Goal: Book appointment/travel/reservation

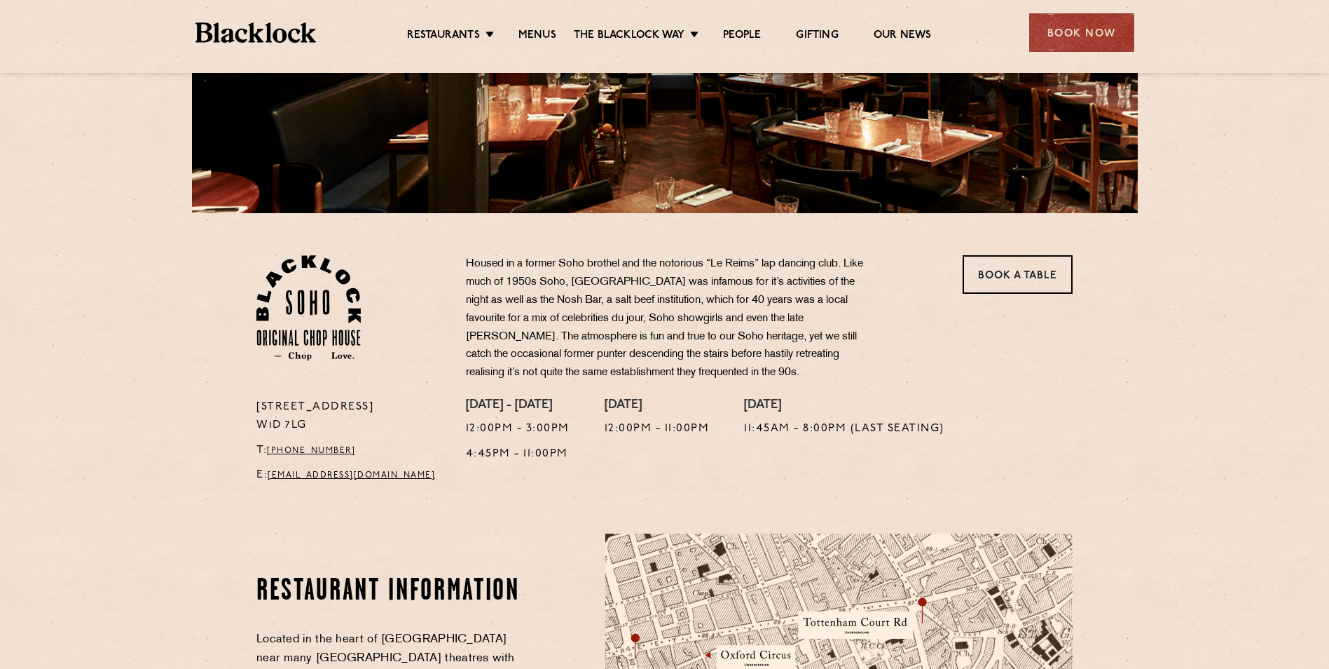
scroll to position [210, 0]
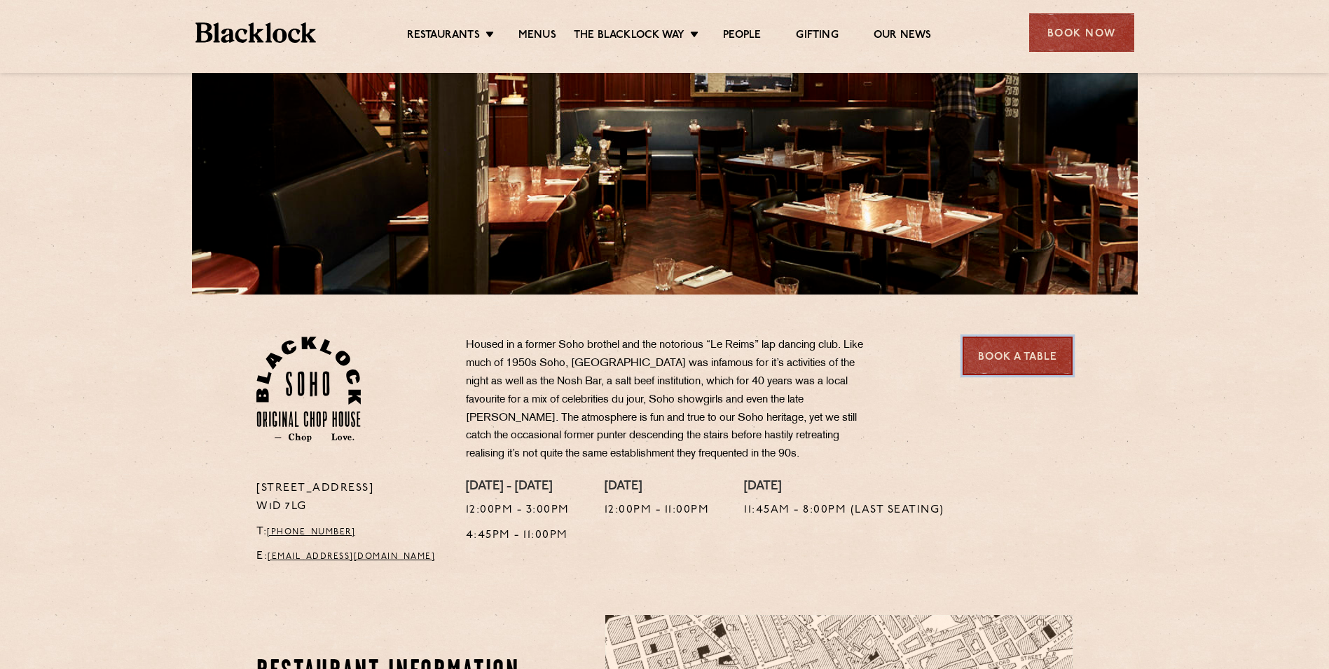
click at [1034, 349] on link "Book a Table" at bounding box center [1018, 355] width 110 height 39
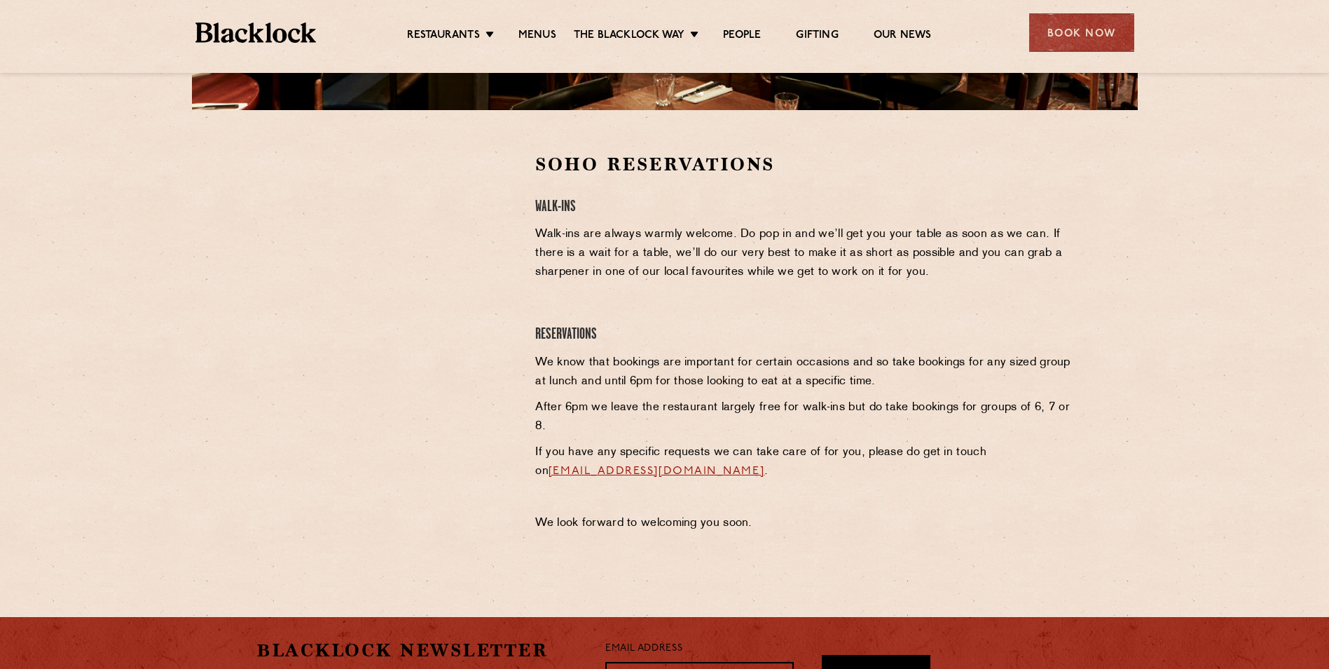
scroll to position [420, 0]
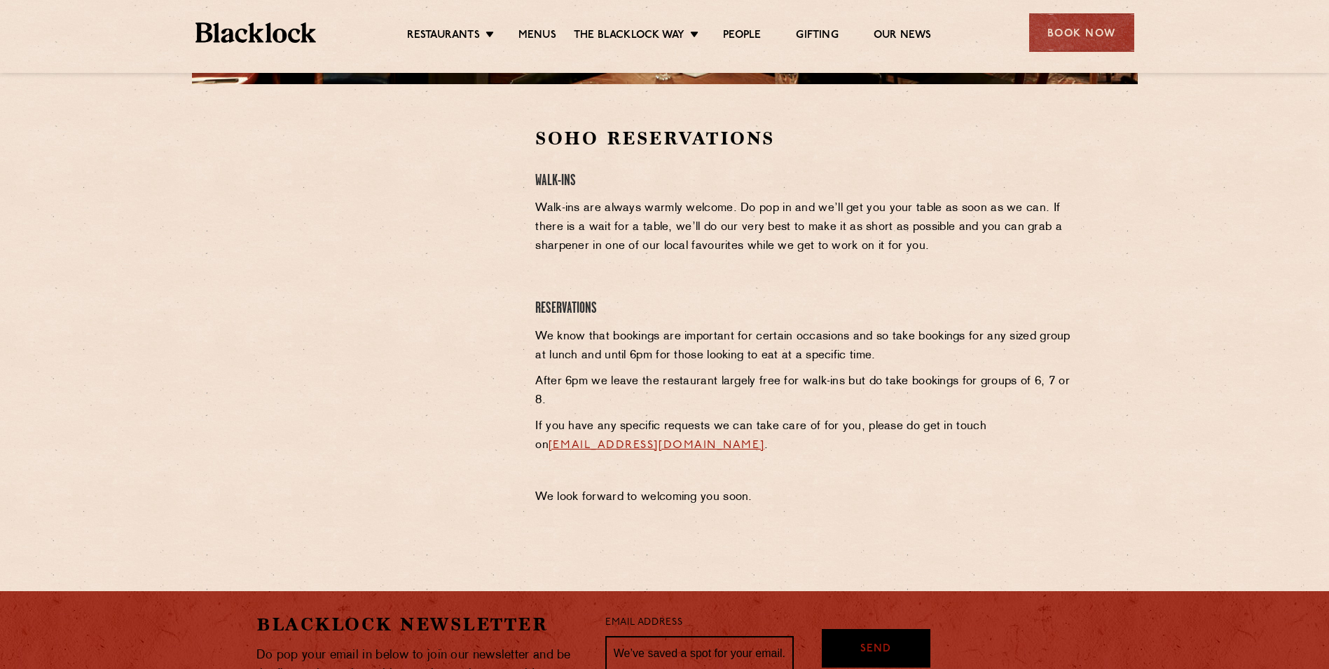
click at [360, 426] on div at bounding box center [385, 320] width 279 height 388
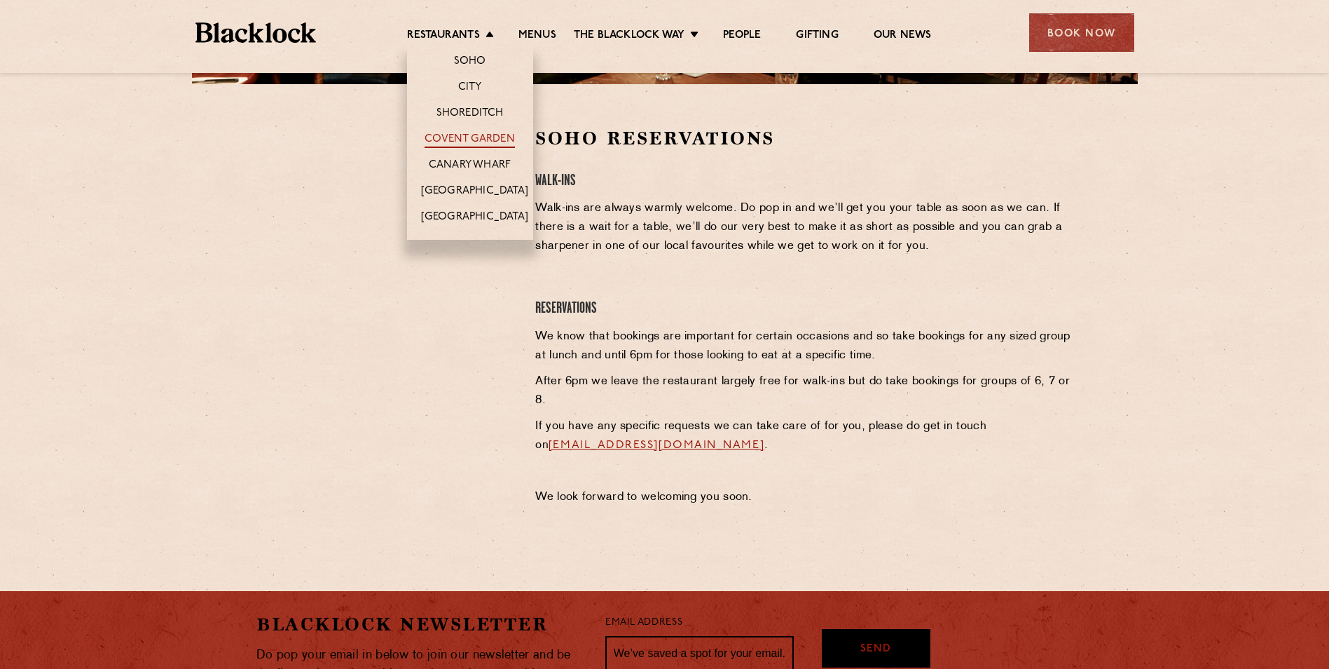
click at [460, 134] on link "Covent Garden" at bounding box center [470, 139] width 90 height 15
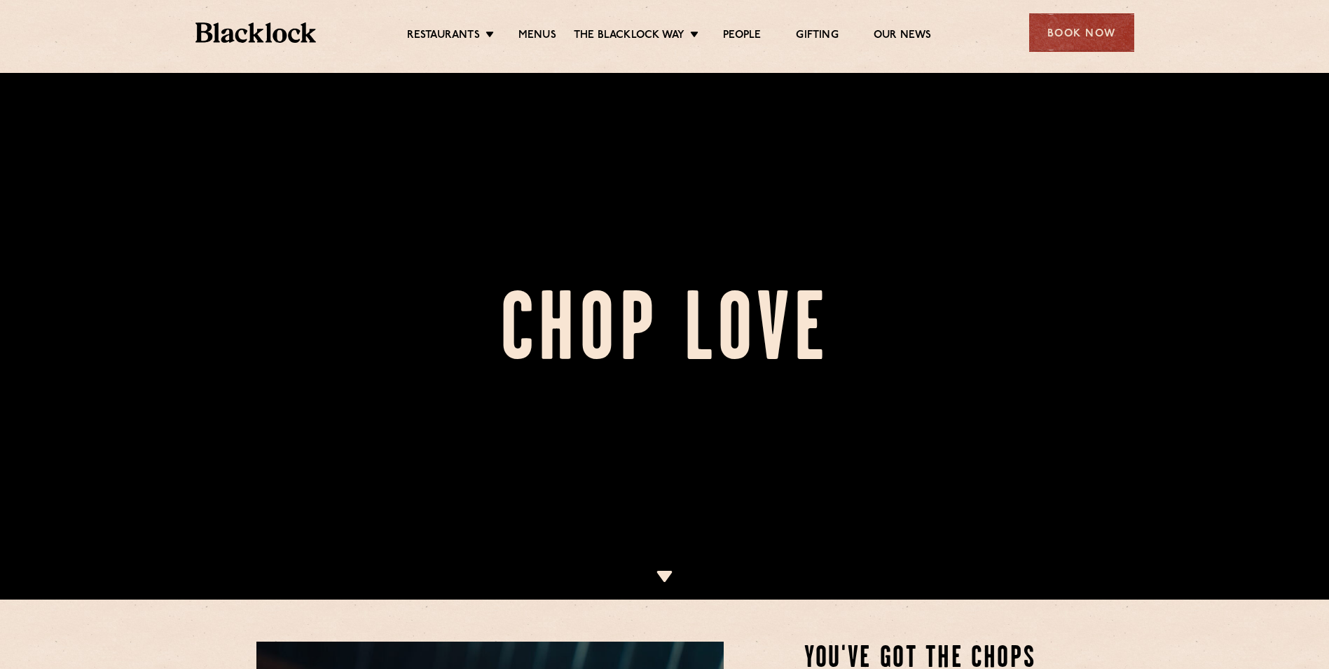
scroll to position [70, 0]
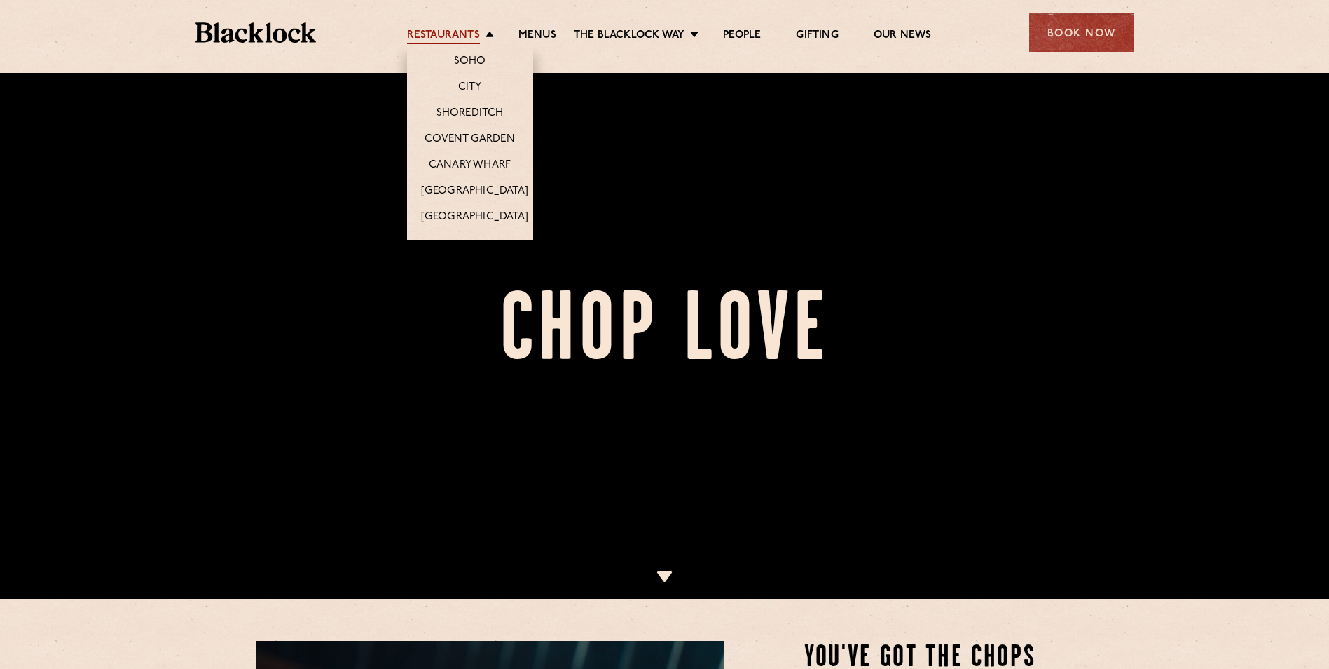
click at [427, 31] on link "Restaurants" at bounding box center [443, 36] width 73 height 15
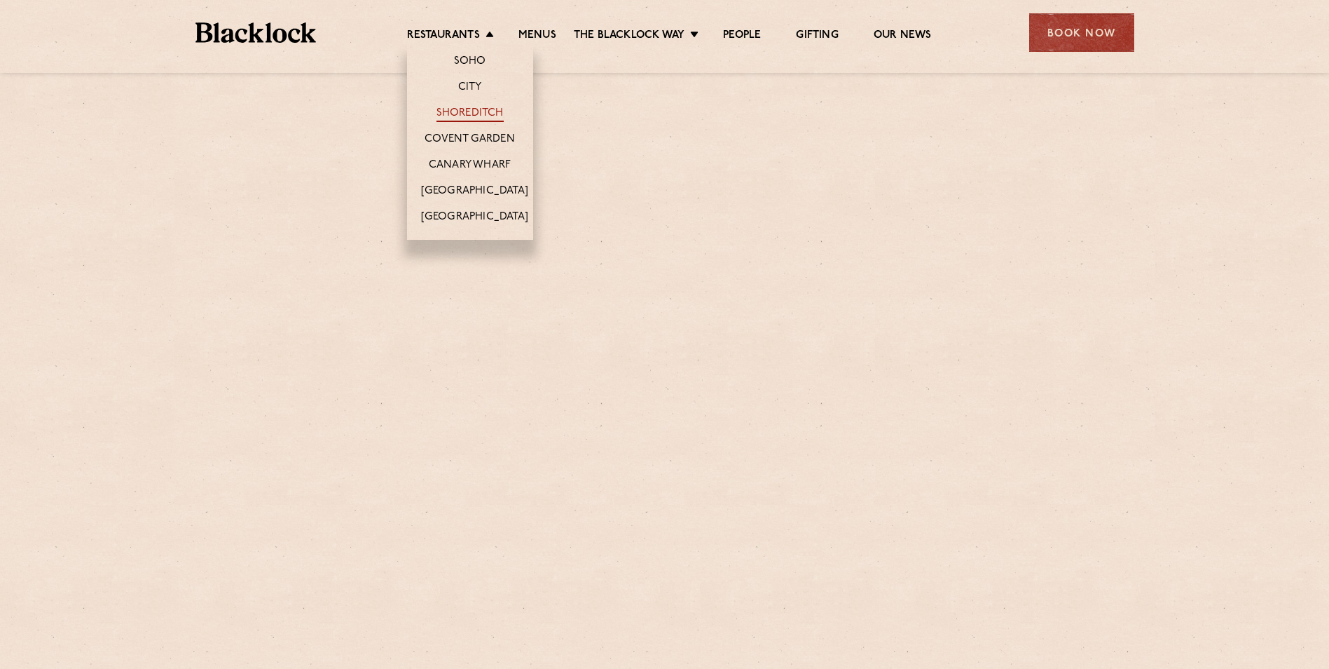
click at [452, 112] on link "Shoreditch" at bounding box center [470, 114] width 67 height 15
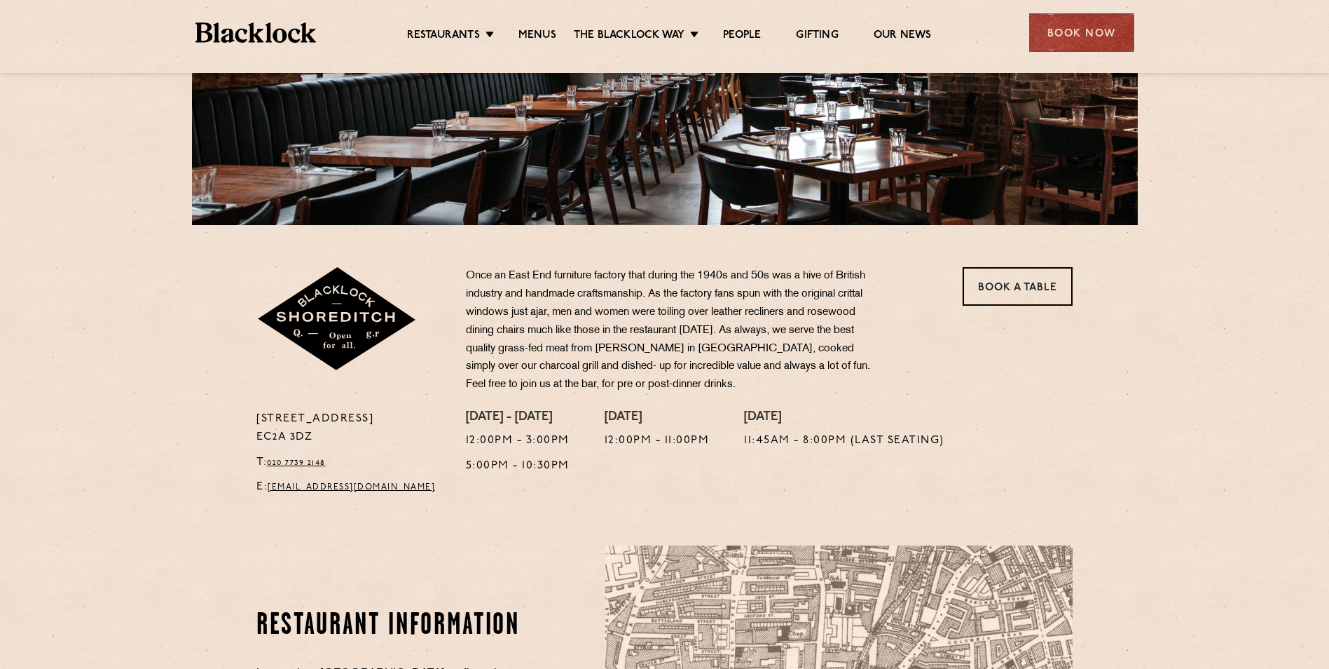
scroll to position [350, 0]
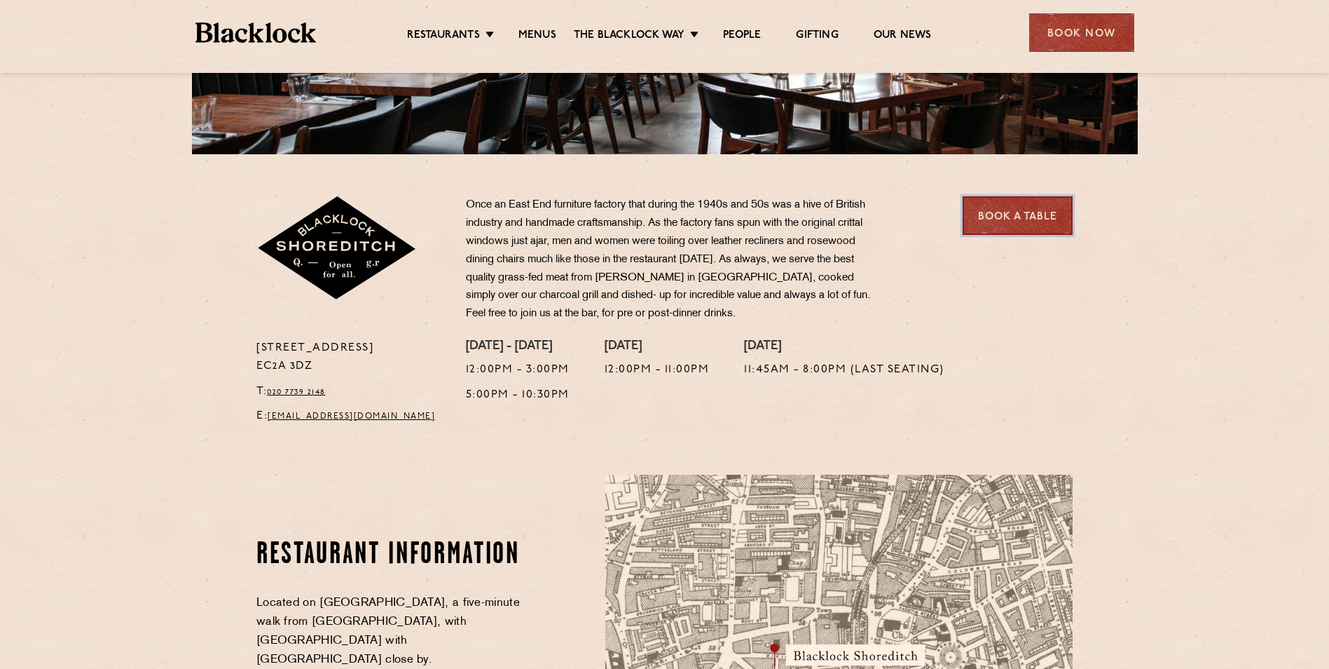
click at [1008, 214] on link "Book a Table" at bounding box center [1018, 215] width 110 height 39
